Goal: Information Seeking & Learning: Learn about a topic

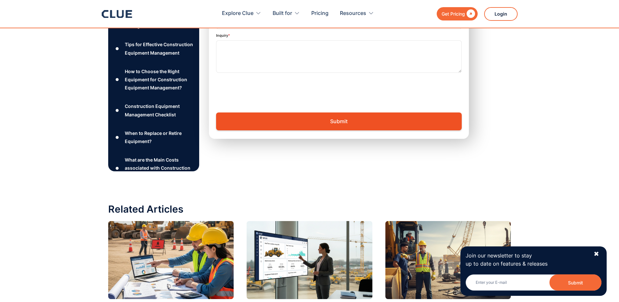
scroll to position [5003, 0]
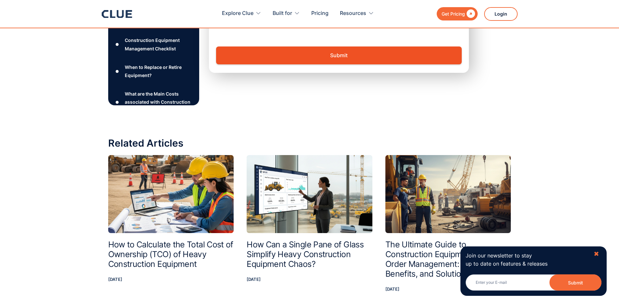
click at [597, 253] on div "✖" at bounding box center [597, 254] width 6 height 8
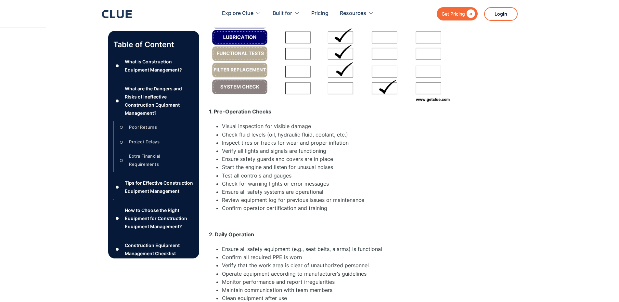
scroll to position [0, 0]
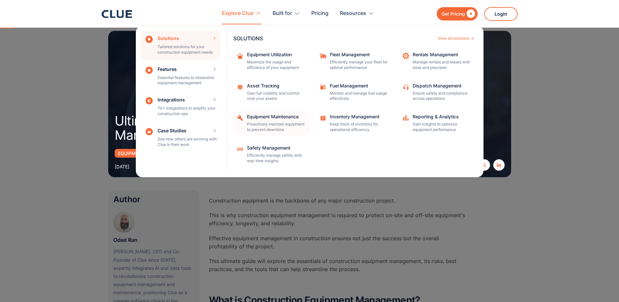
click at [290, 116] on div "Equipment Maintenance" at bounding box center [276, 116] width 58 height 5
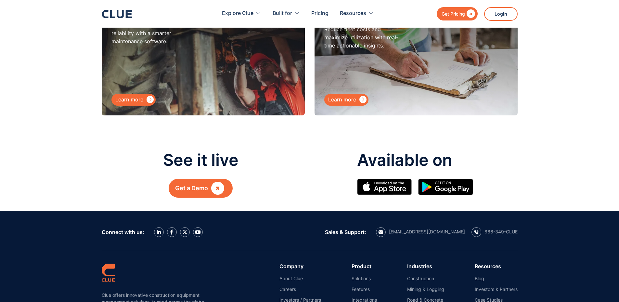
scroll to position [2925, 0]
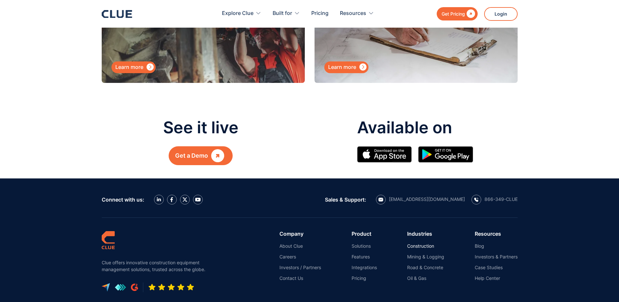
click at [418, 243] on link "Construction" at bounding box center [425, 246] width 37 height 6
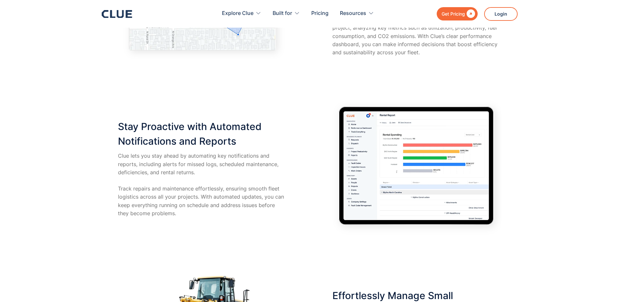
scroll to position [1462, 0]
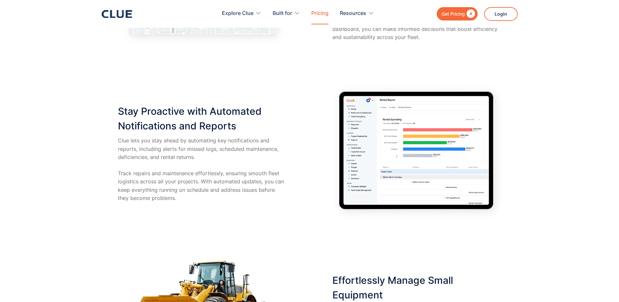
click at [313, 11] on link "Pricing" at bounding box center [319, 13] width 17 height 20
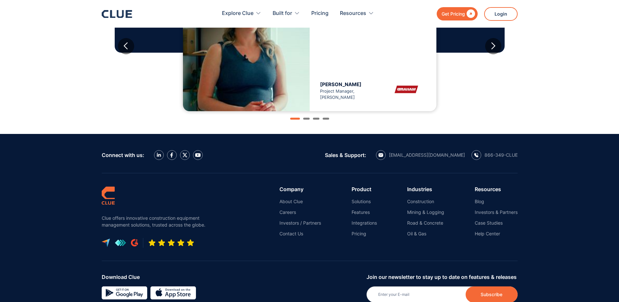
scroll to position [762, 0]
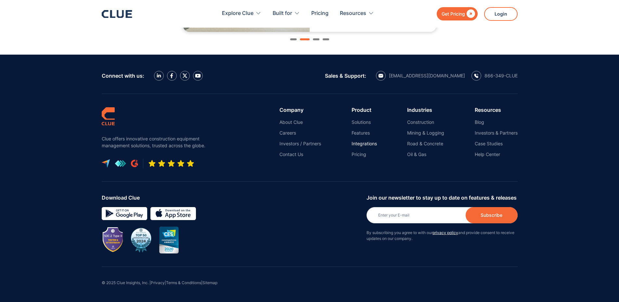
click at [365, 144] on link "Integrations" at bounding box center [364, 144] width 25 height 6
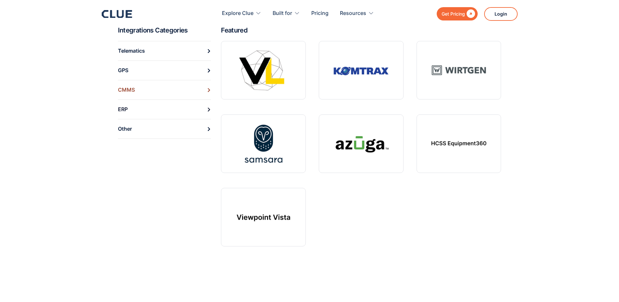
scroll to position [227, 0]
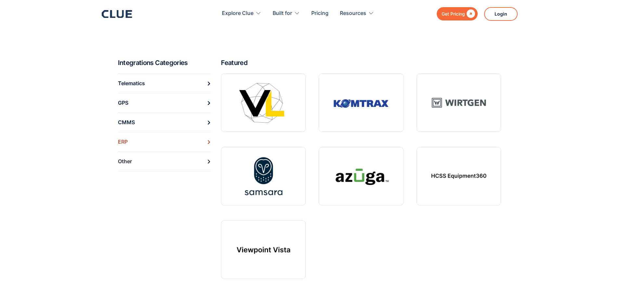
click at [131, 138] on link "ERP" at bounding box center [164, 141] width 93 height 19
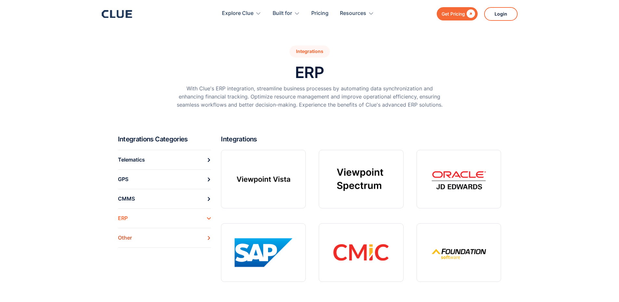
click at [151, 241] on link "Other" at bounding box center [164, 238] width 93 height 20
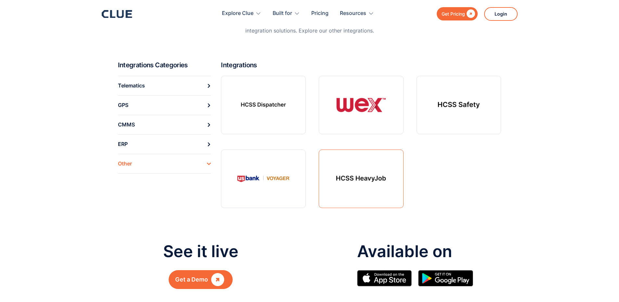
scroll to position [97, 0]
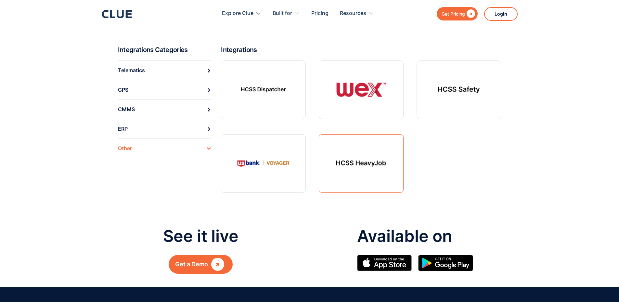
click at [379, 167] on link at bounding box center [361, 163] width 85 height 58
